Goal: Information Seeking & Learning: Learn about a topic

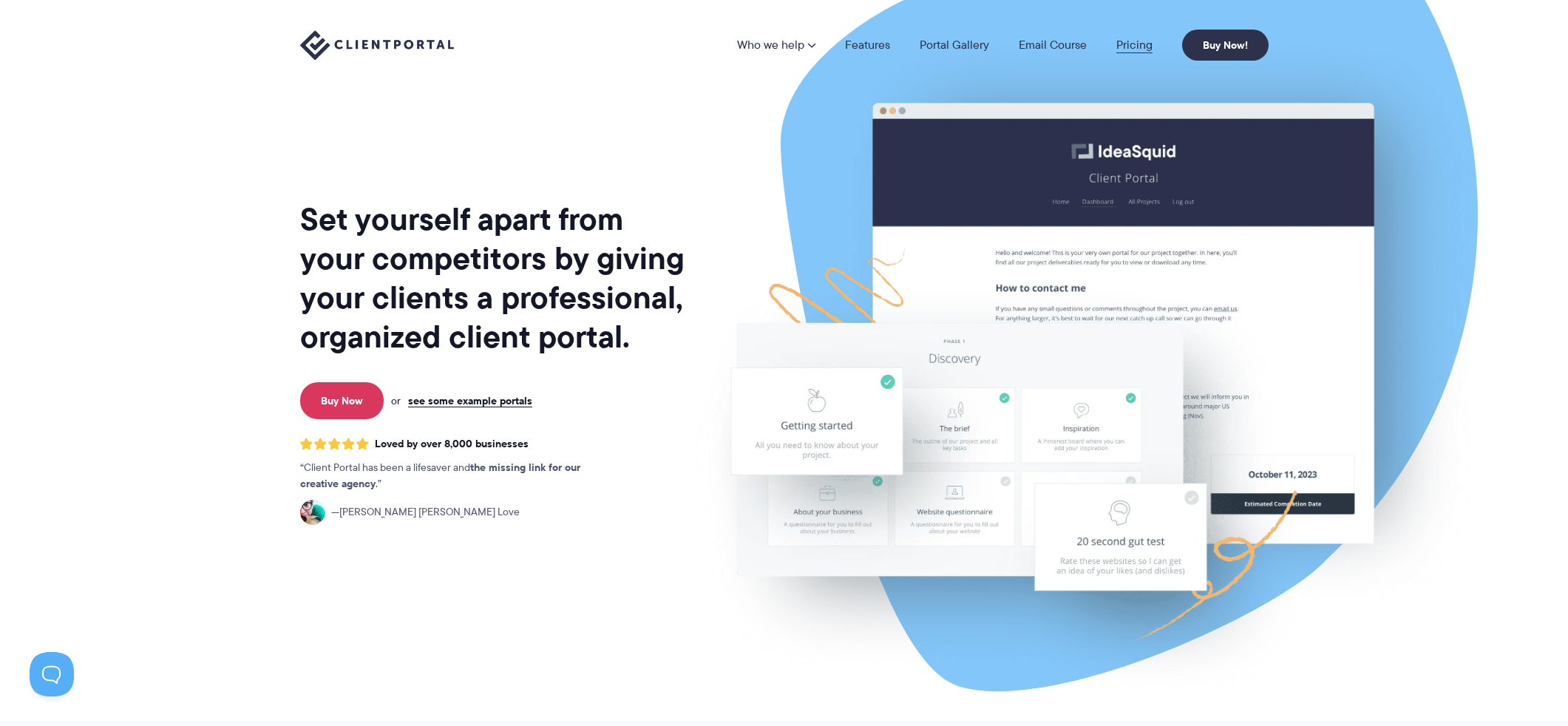
click at [1134, 47] on link "Pricing" at bounding box center [1134, 45] width 37 height 12
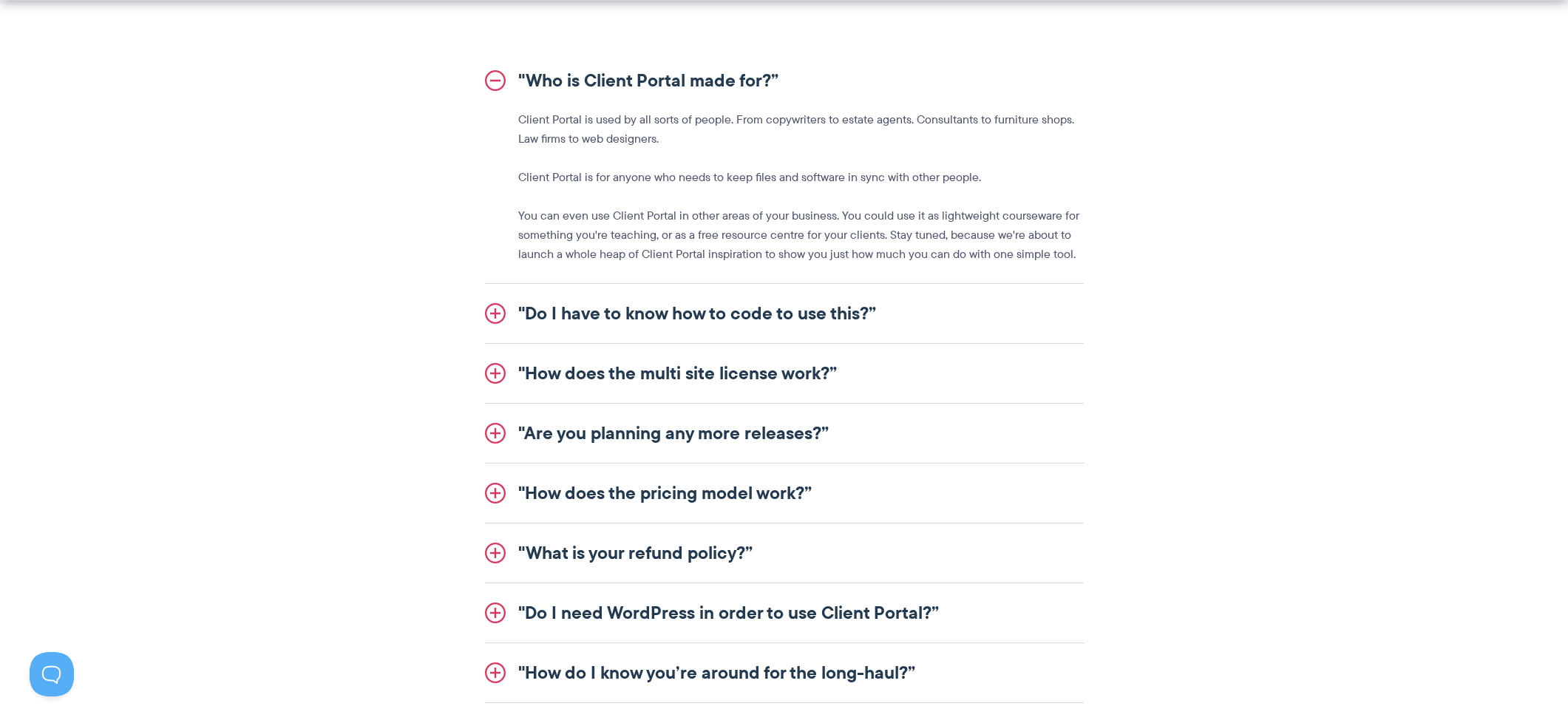
scroll to position [1701, 0]
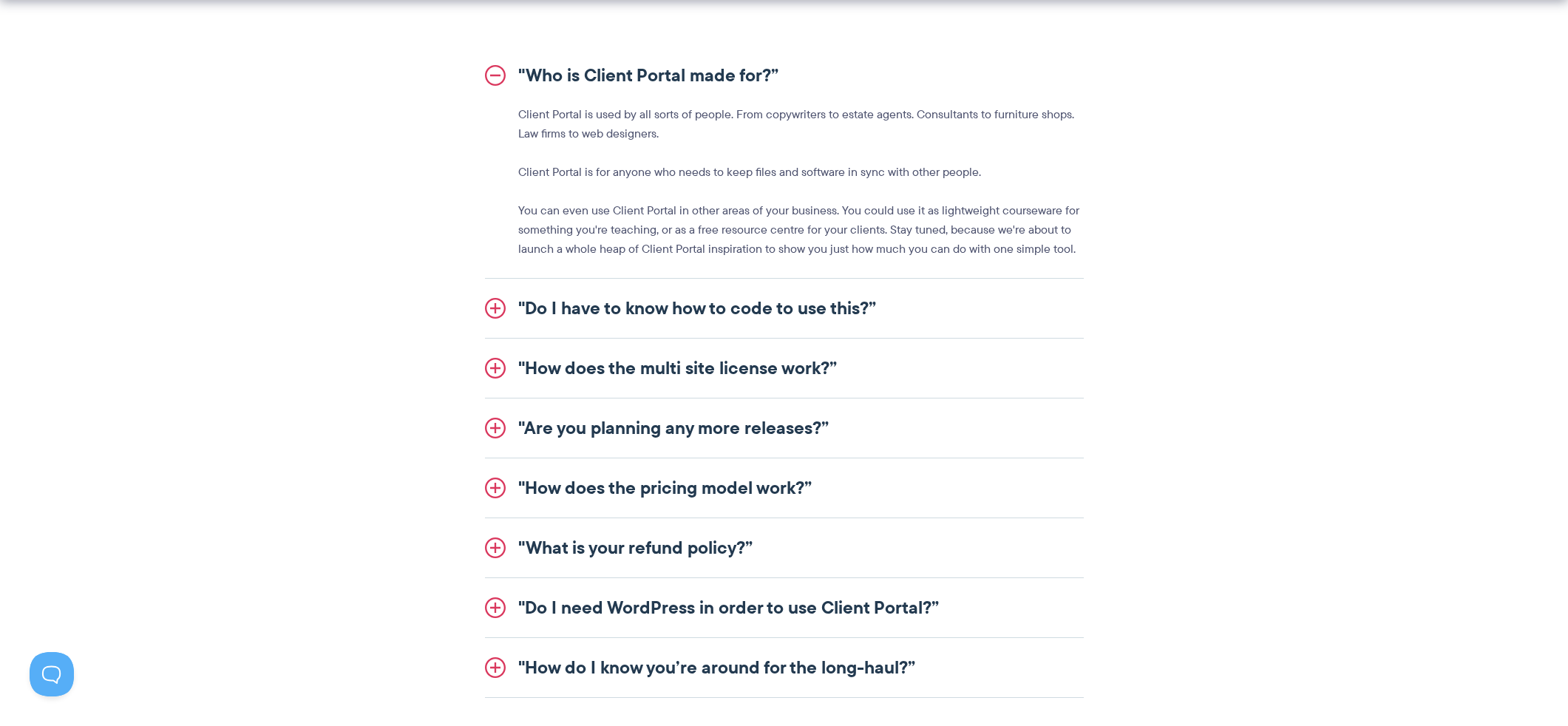
click at [830, 308] on link ""Do I have to know how to code to use this?”" at bounding box center [784, 308] width 599 height 59
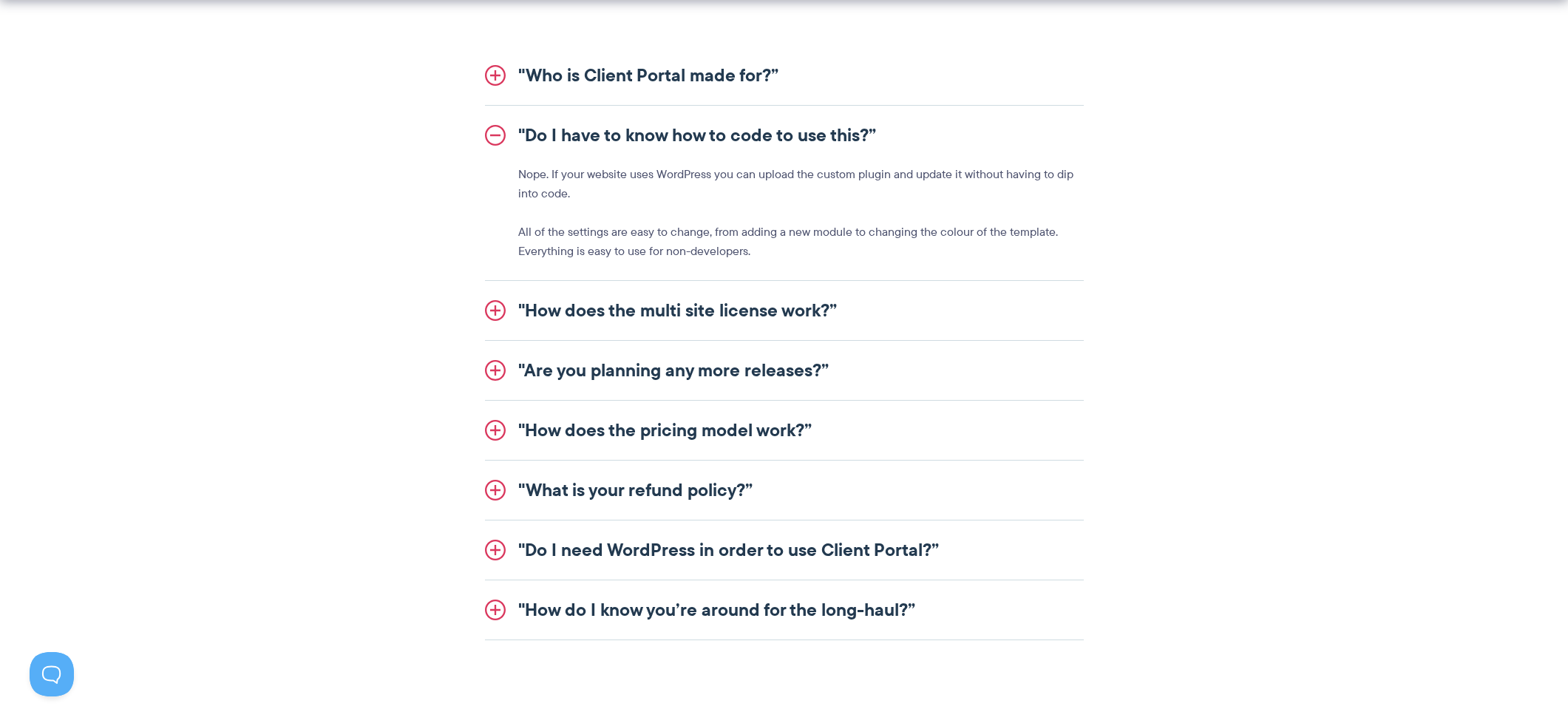
click at [785, 131] on link ""Do I have to know how to code to use this?”" at bounding box center [784, 135] width 599 height 59
click at [740, 70] on link ""Who is Client Portal made for?”" at bounding box center [784, 75] width 599 height 59
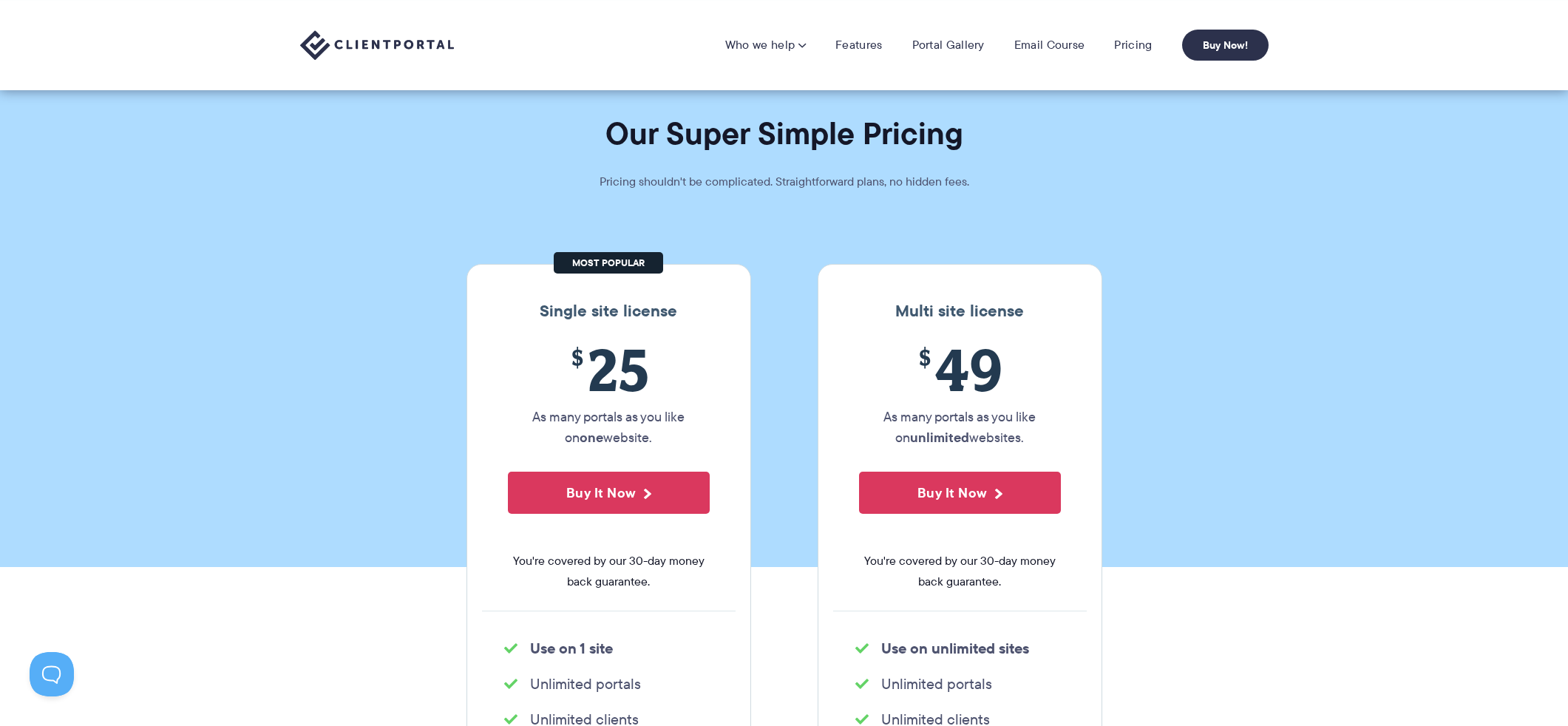
scroll to position [0, 0]
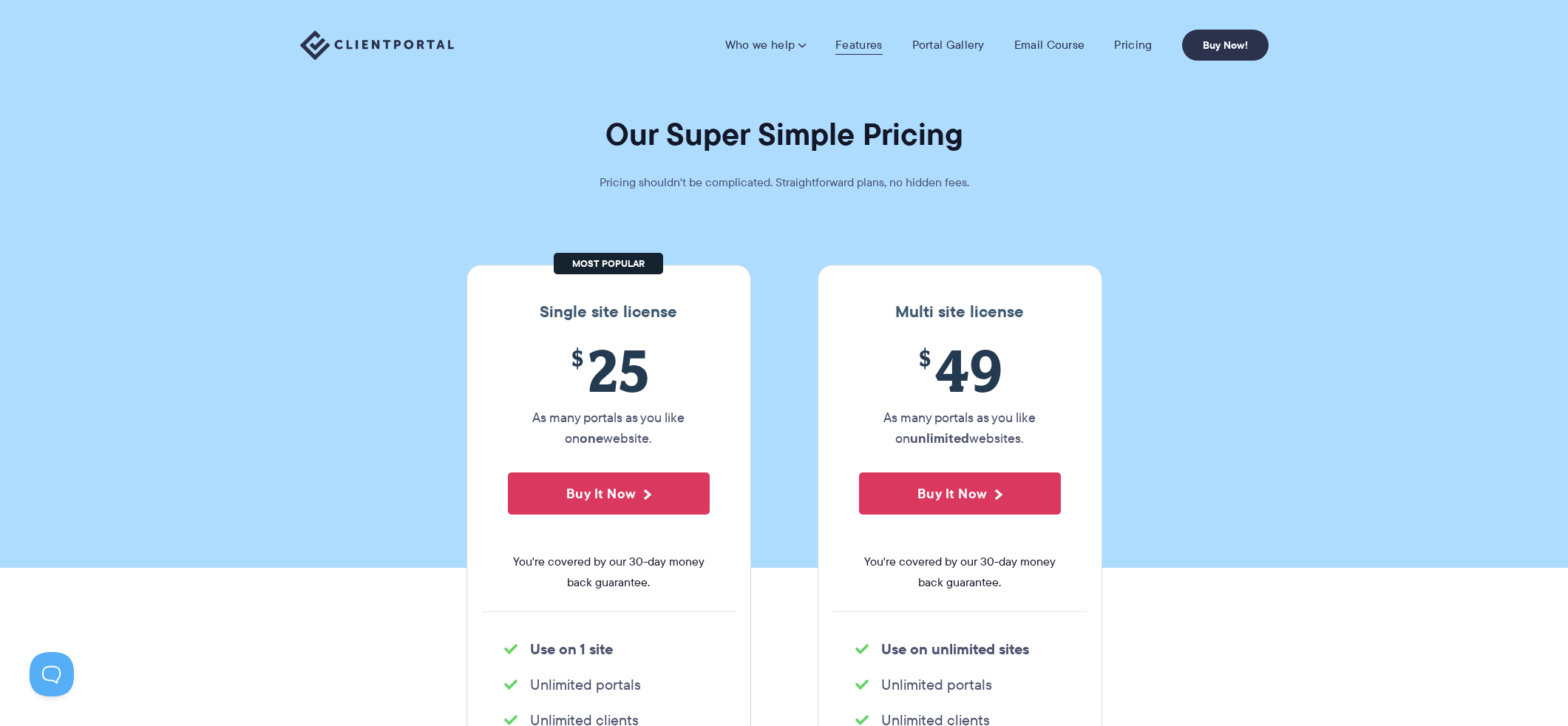
click at [866, 41] on link "Features" at bounding box center [858, 44] width 47 height 14
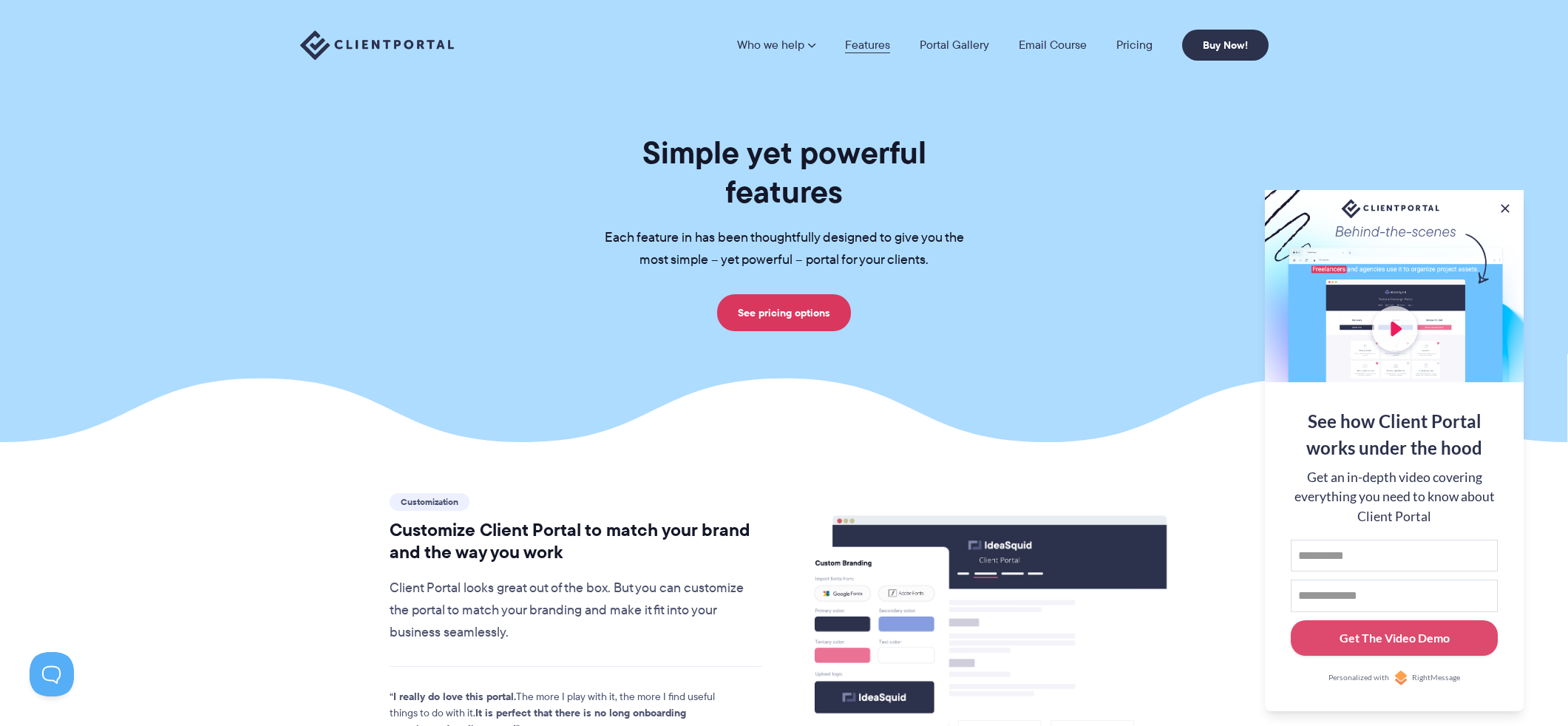
click at [863, 42] on link "Features" at bounding box center [868, 45] width 45 height 12
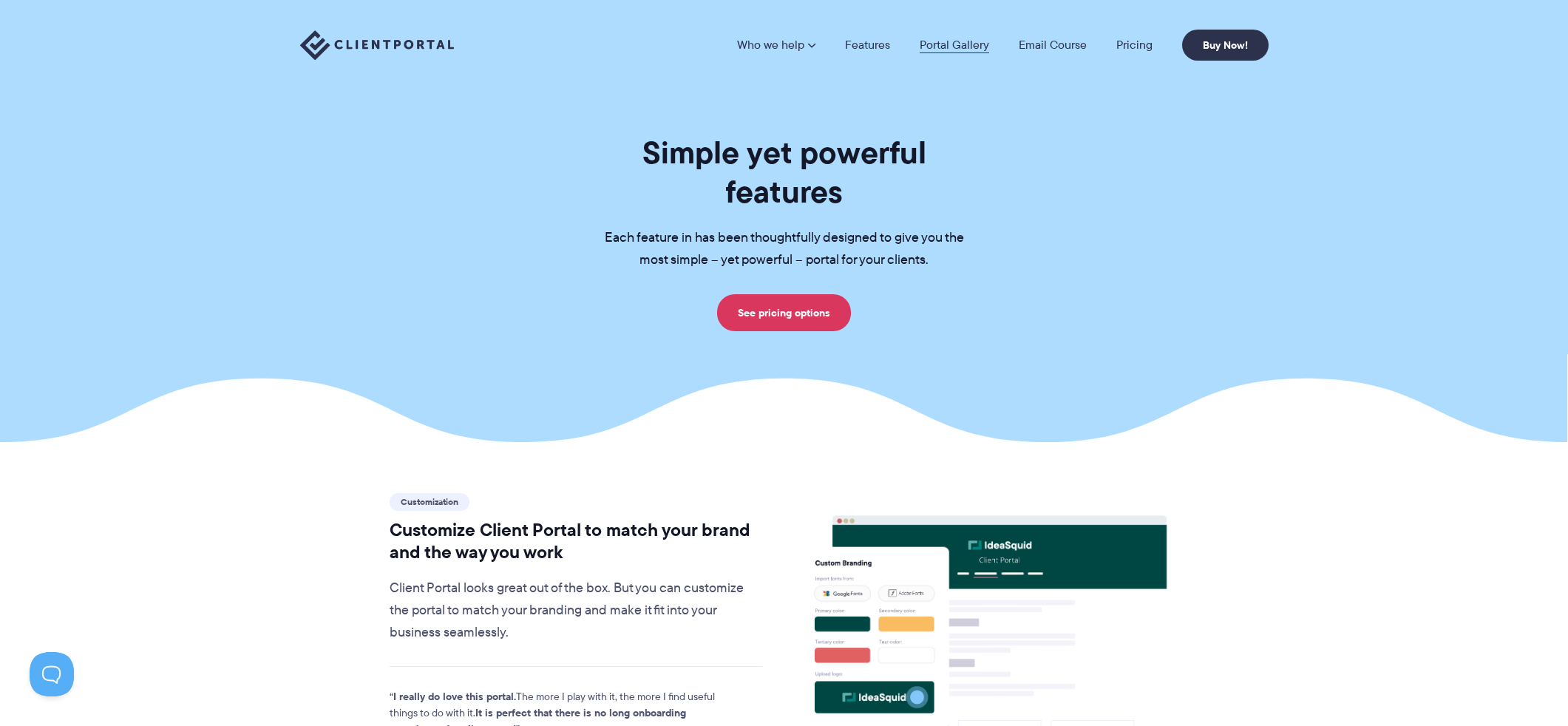
click at [963, 39] on link "Portal Gallery" at bounding box center [954, 45] width 70 height 12
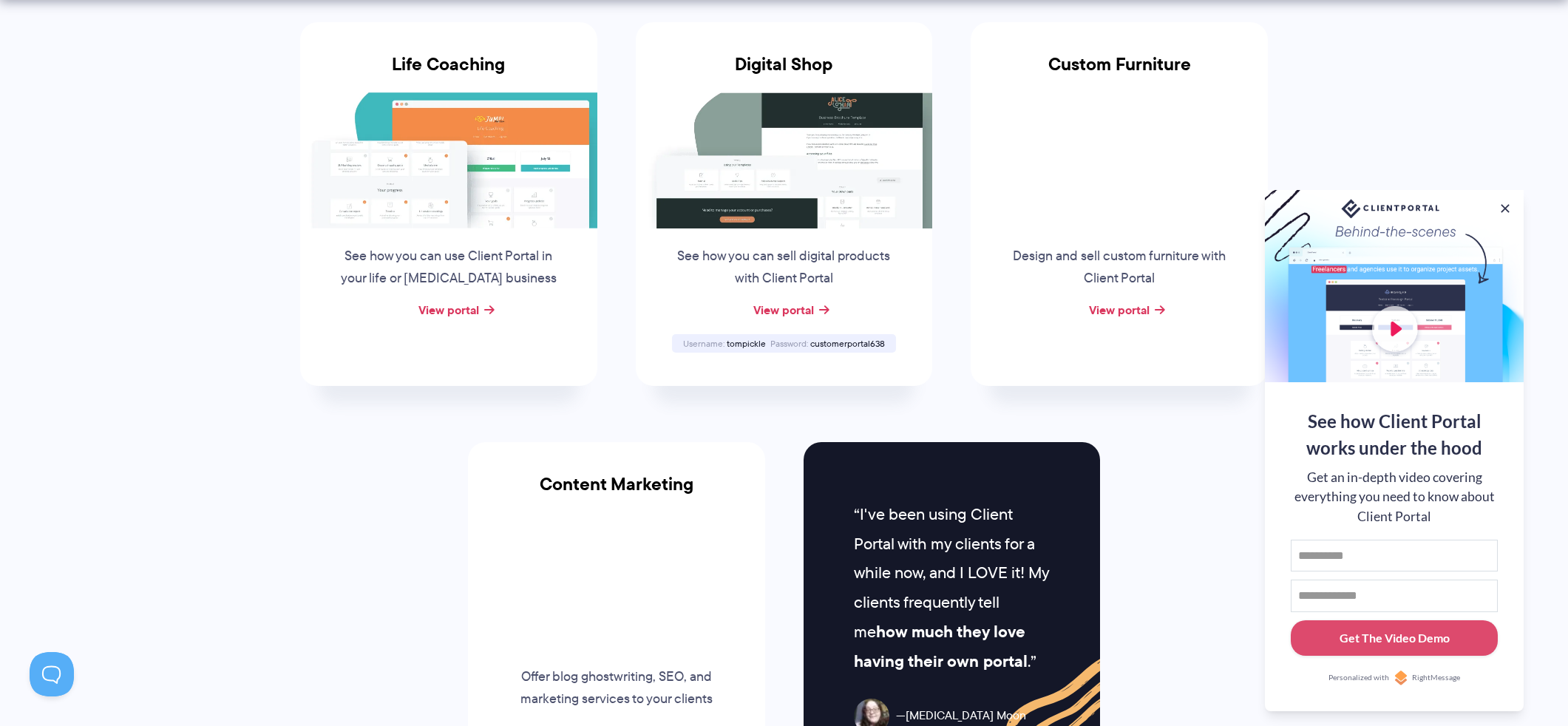
scroll to position [1257, 0]
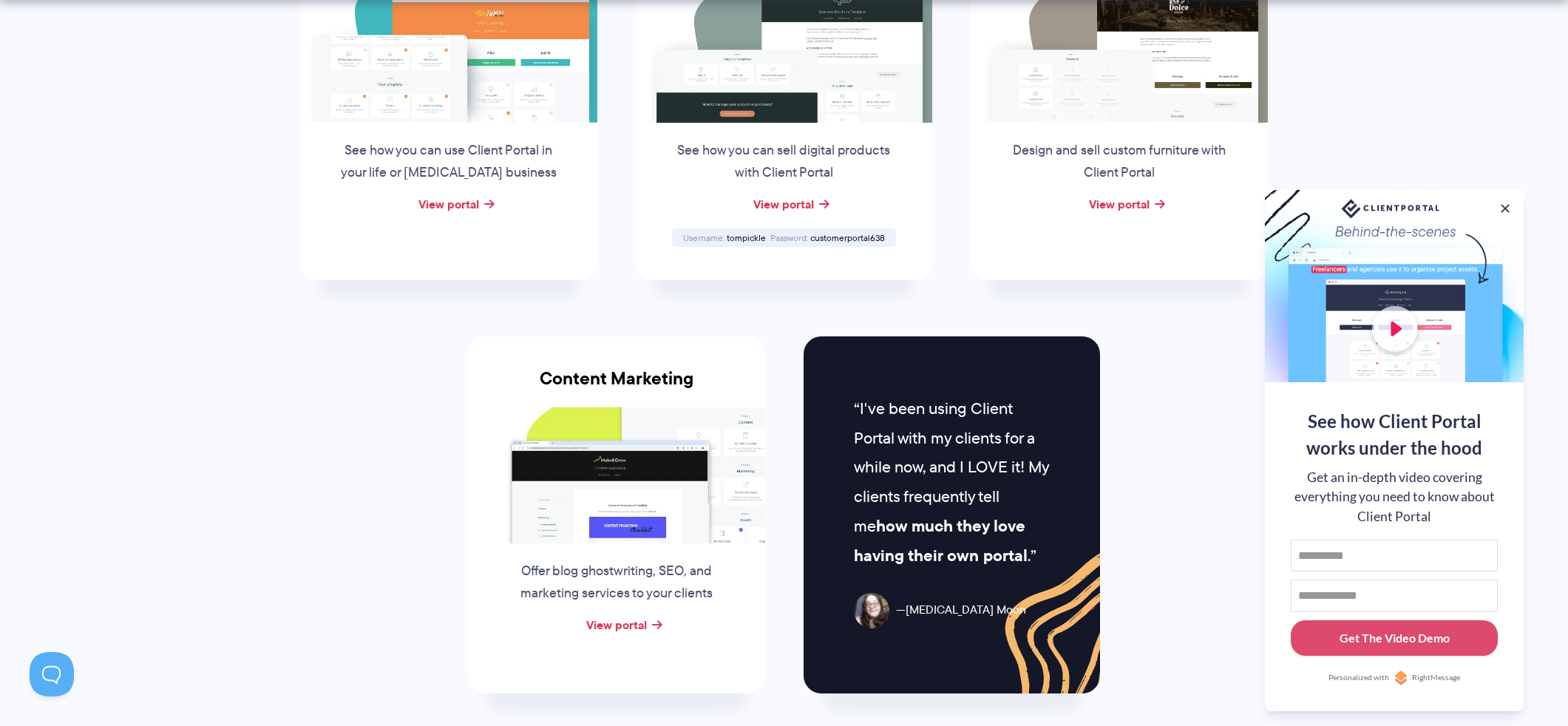
click at [638, 478] on img at bounding box center [616, 475] width 297 height 136
click at [625, 623] on link "View portal" at bounding box center [616, 625] width 61 height 18
